Goal: Task Accomplishment & Management: Complete application form

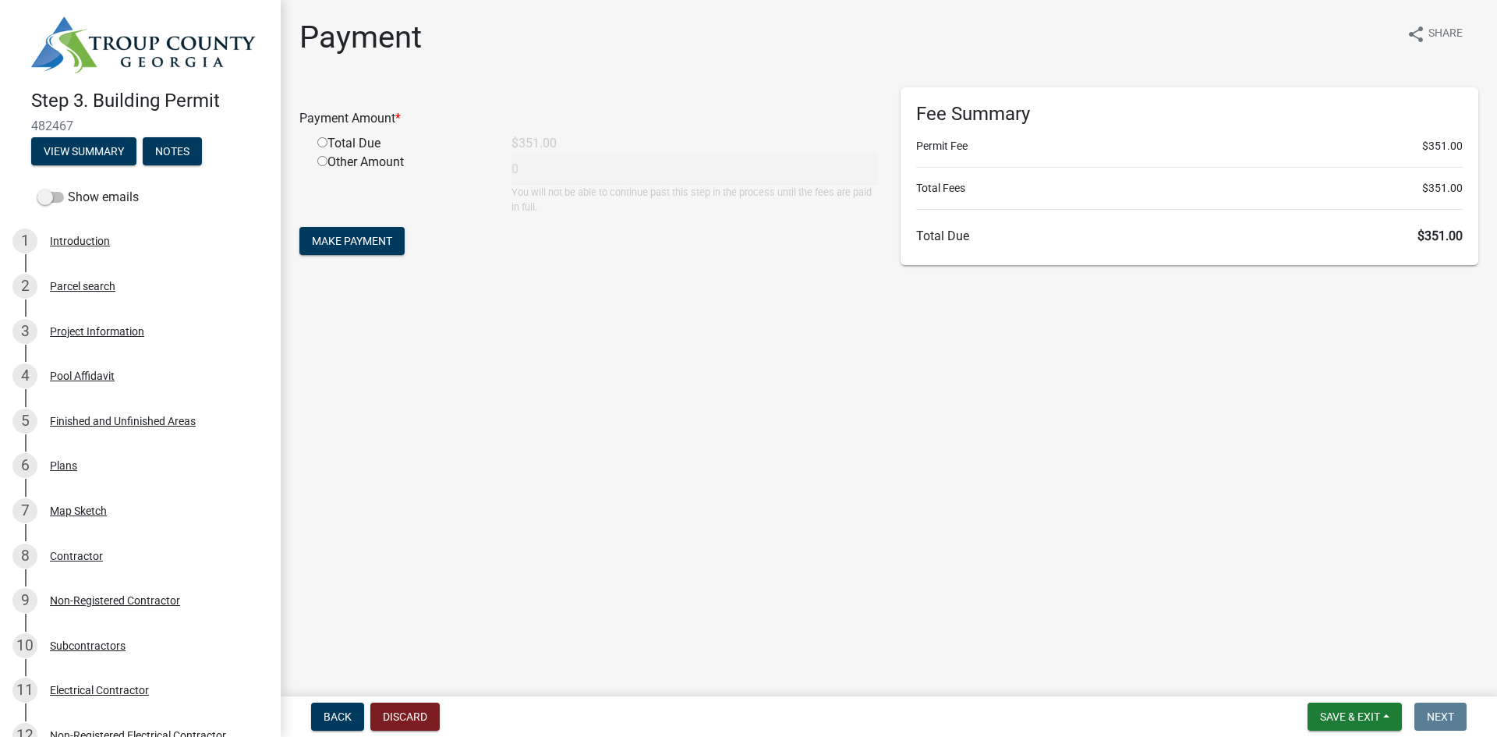
click at [321, 140] on input "radio" at bounding box center [322, 142] width 10 height 10
radio input "true"
type input "351"
click at [403, 238] on button "Make Payment" at bounding box center [351, 241] width 105 height 28
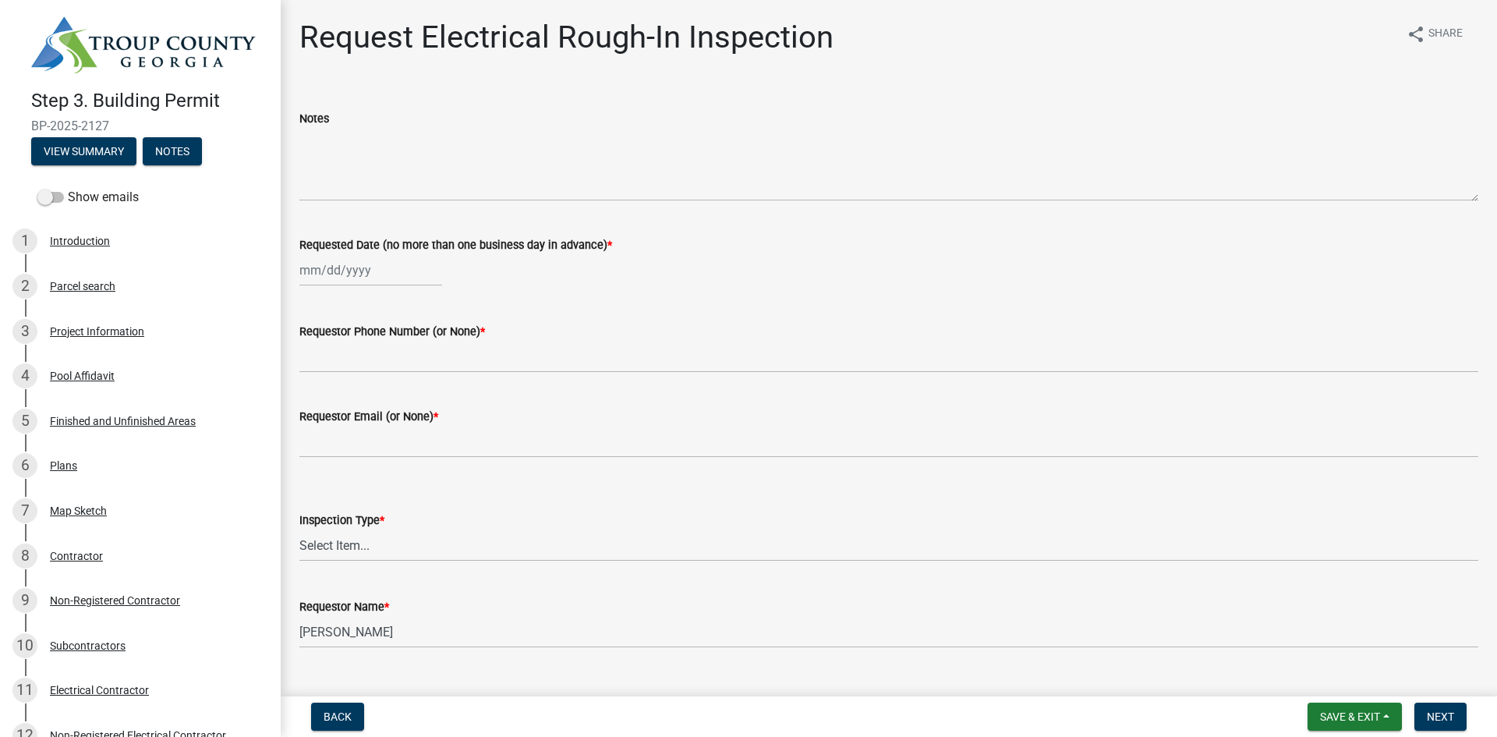
scroll to position [31, 0]
